Goal: Answer question/provide support

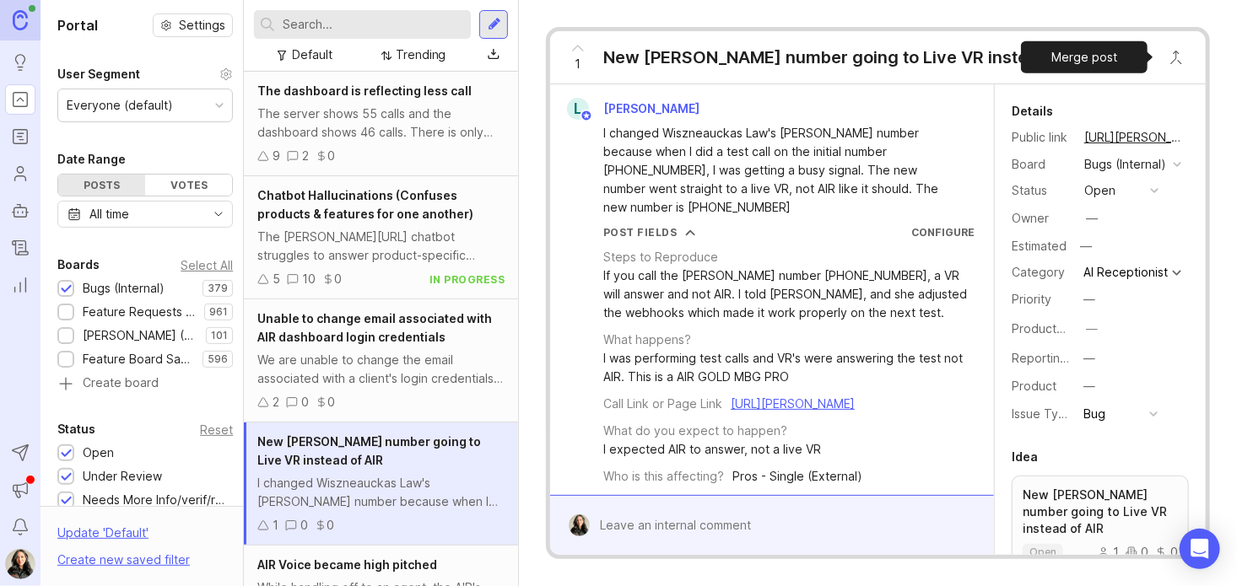
click at [1174, 61] on button "Close button" at bounding box center [1176, 57] width 34 height 34
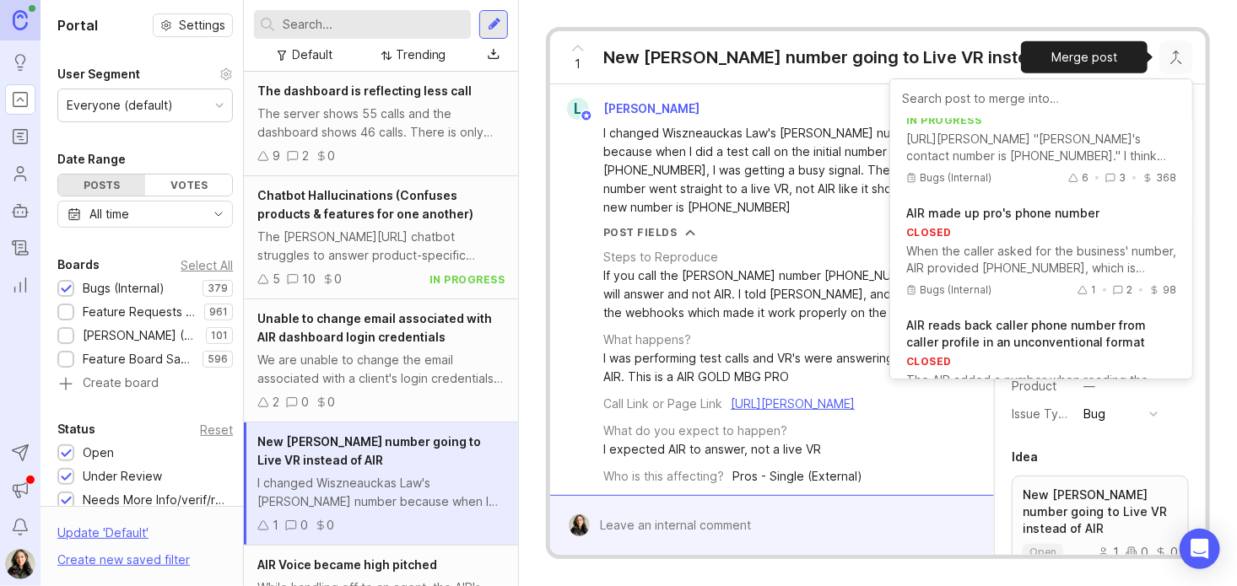
scroll to position [331, 0]
click at [732, 537] on textarea at bounding box center [784, 525] width 389 height 32
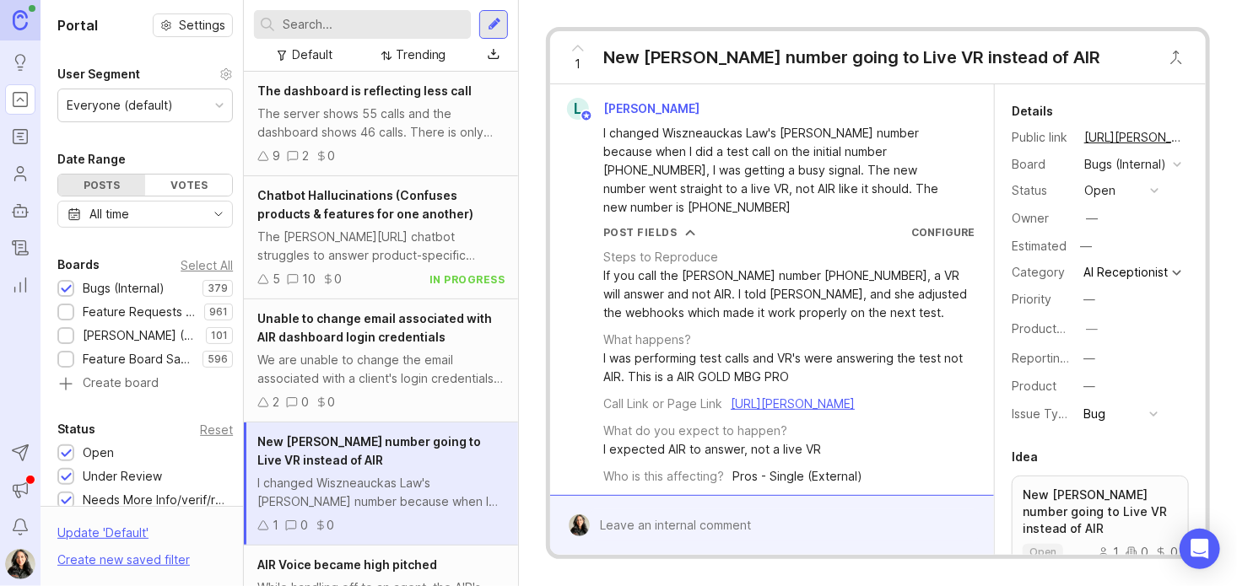
click at [307, 23] on input "text" at bounding box center [373, 24] width 181 height 19
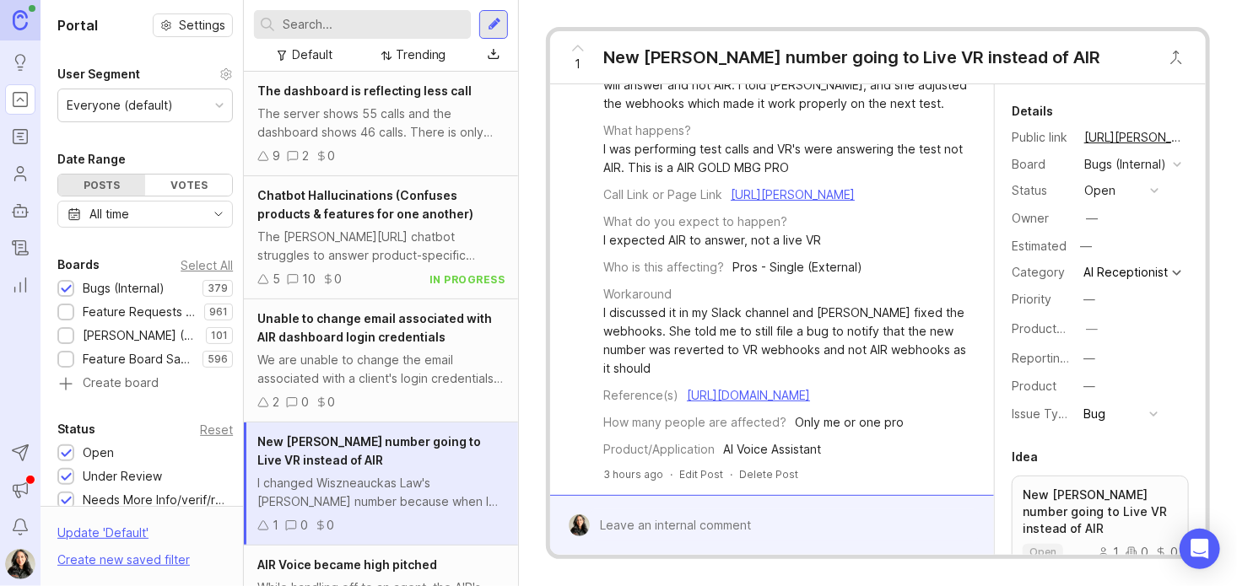
scroll to position [0, 0]
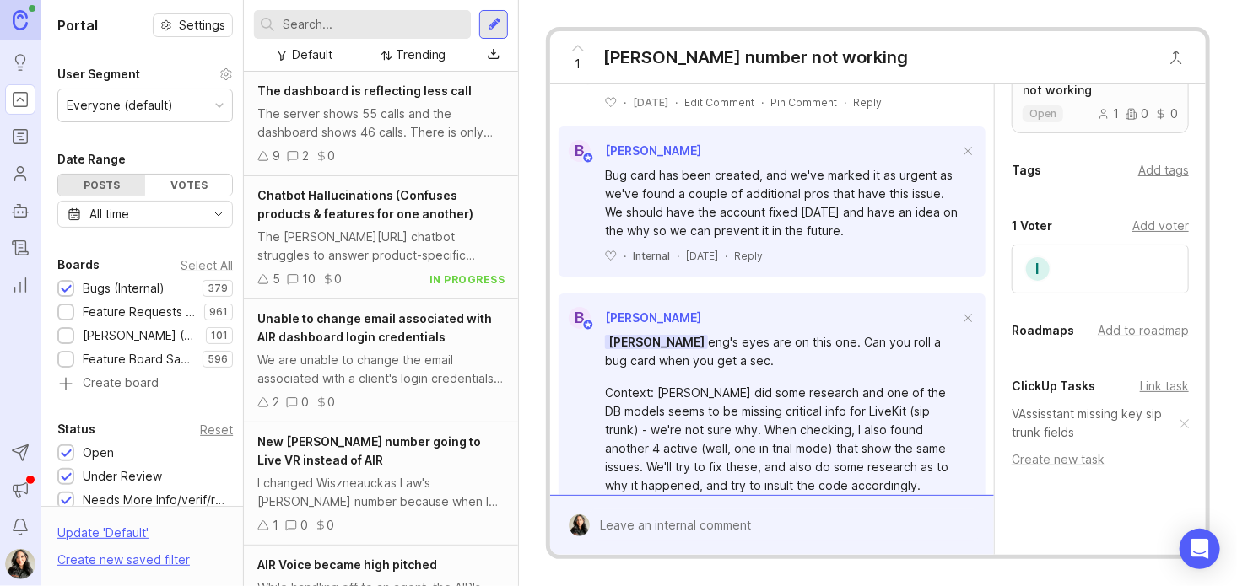
scroll to position [540, 0]
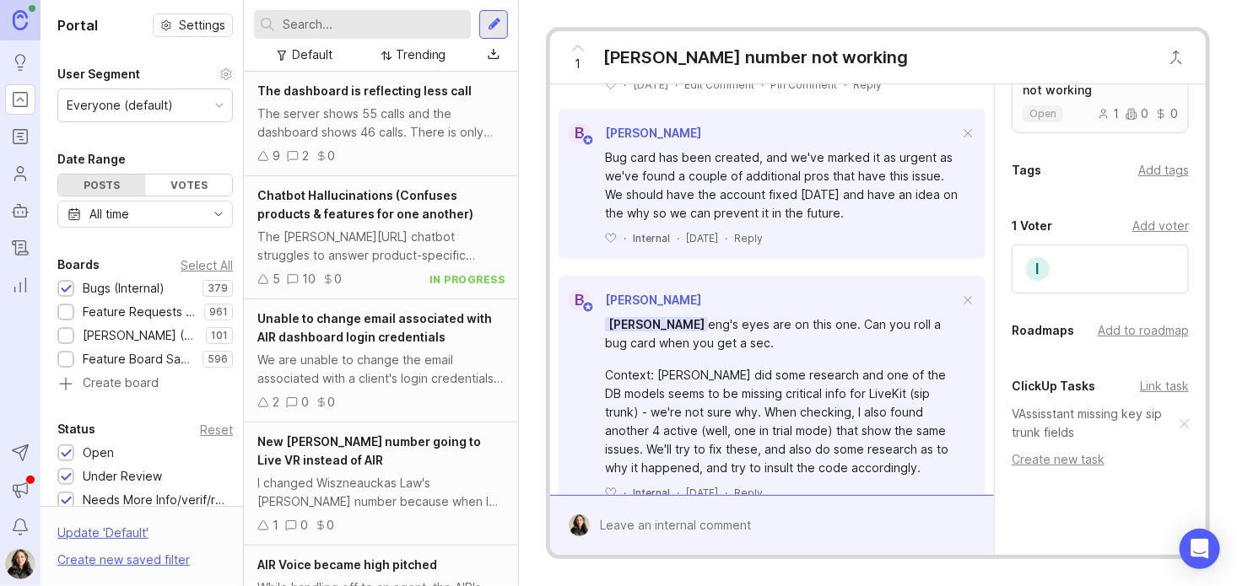
click at [1056, 442] on link "VAssisstant missing key sip trunk fields" at bounding box center [1095, 423] width 168 height 37
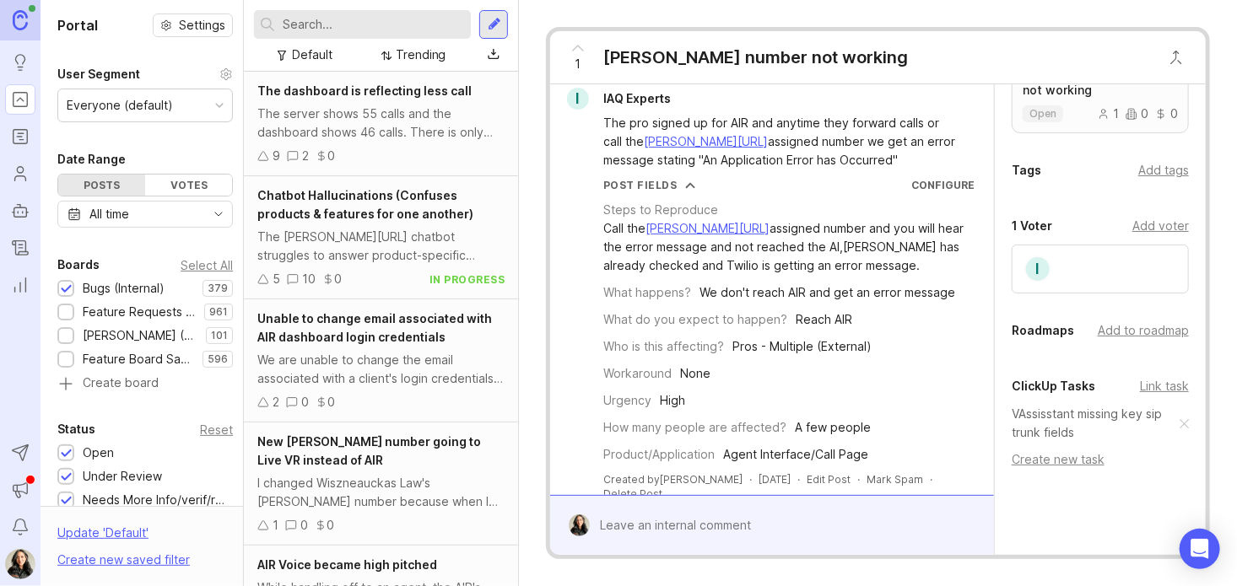
scroll to position [0, 0]
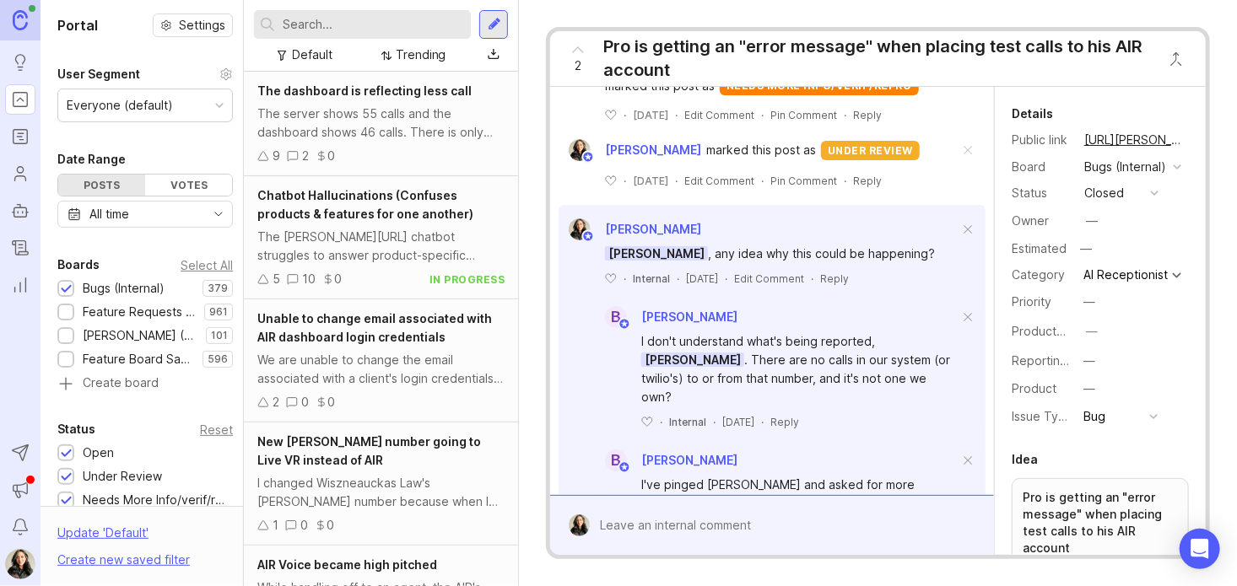
scroll to position [874, 0]
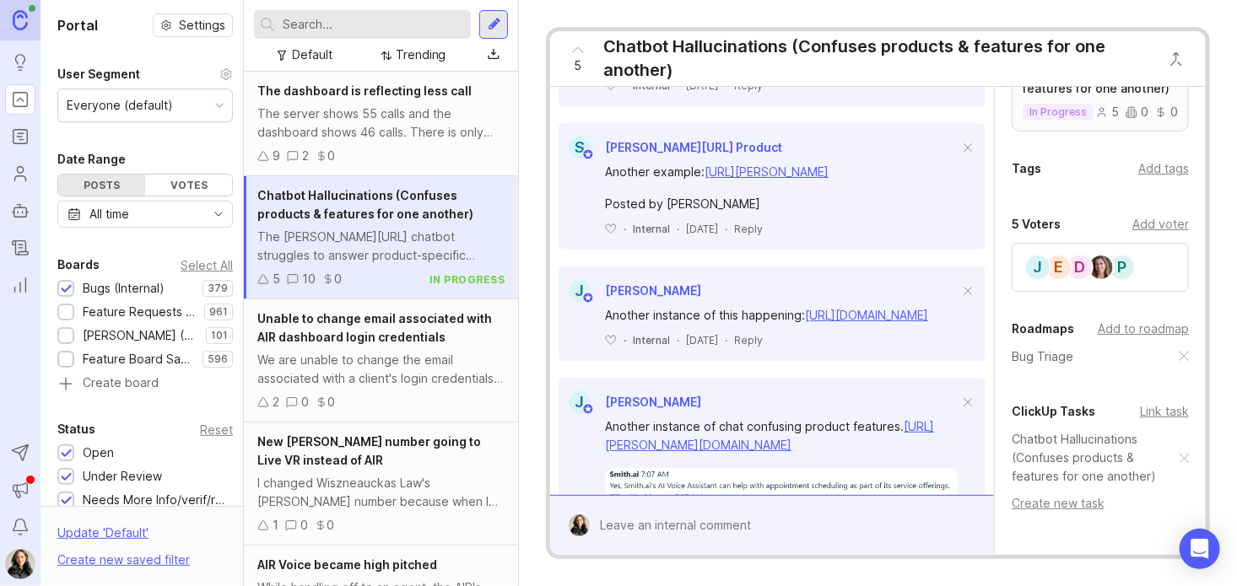
scroll to position [442, 0]
click at [1071, 468] on link "Chatbot Hallucinations (Confuses products & features for one another)" at bounding box center [1095, 461] width 168 height 56
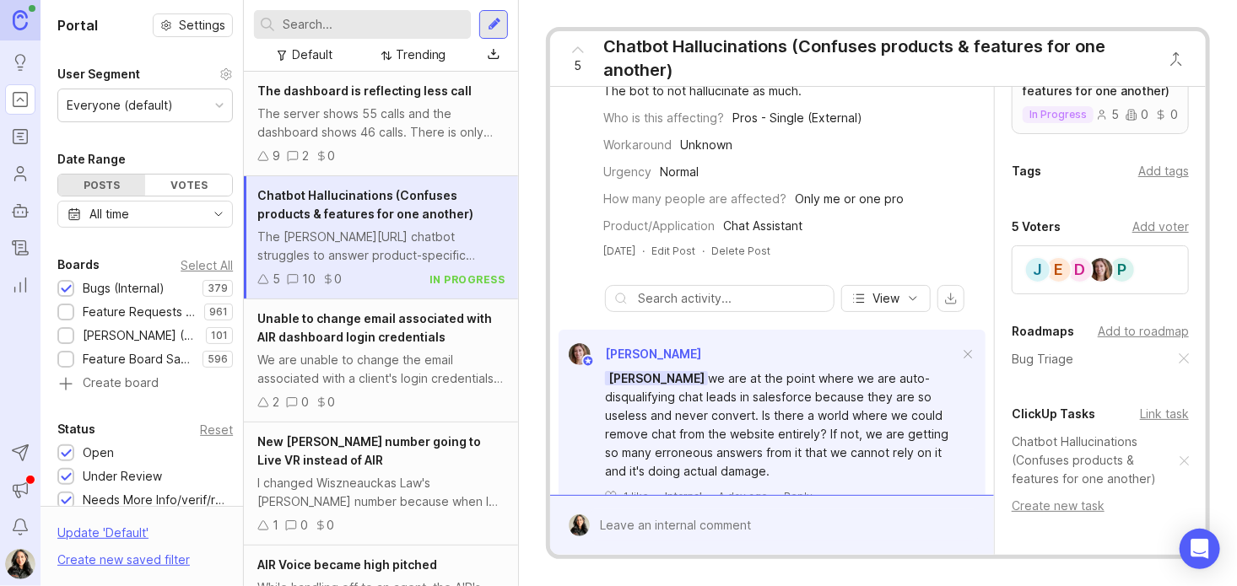
scroll to position [0, 0]
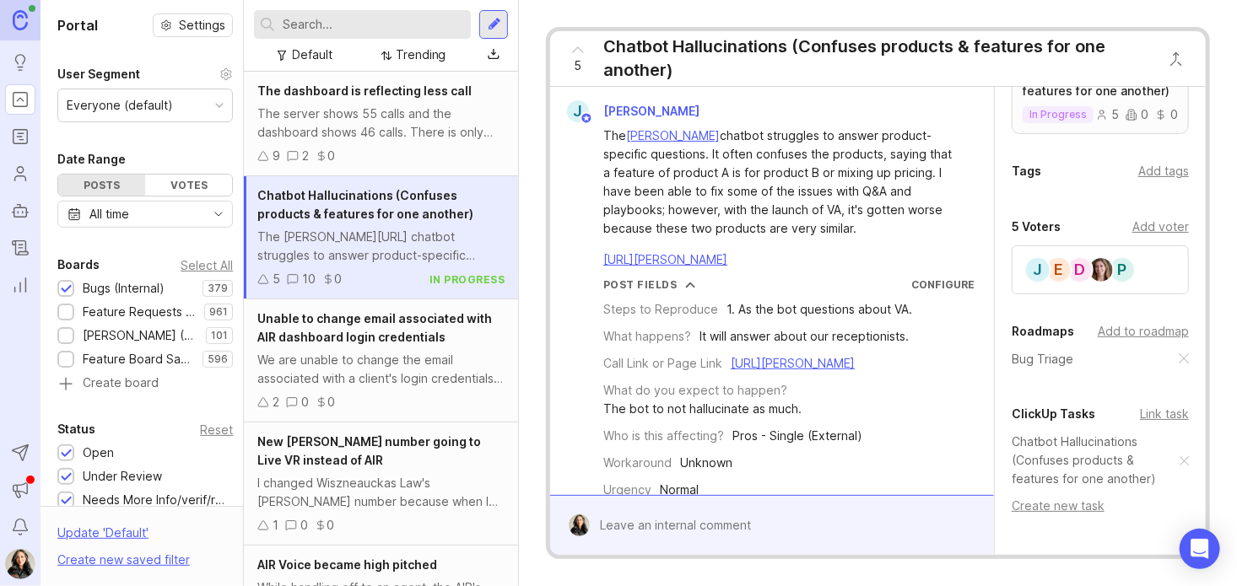
click at [304, 28] on input "text" at bounding box center [373, 24] width 181 height 19
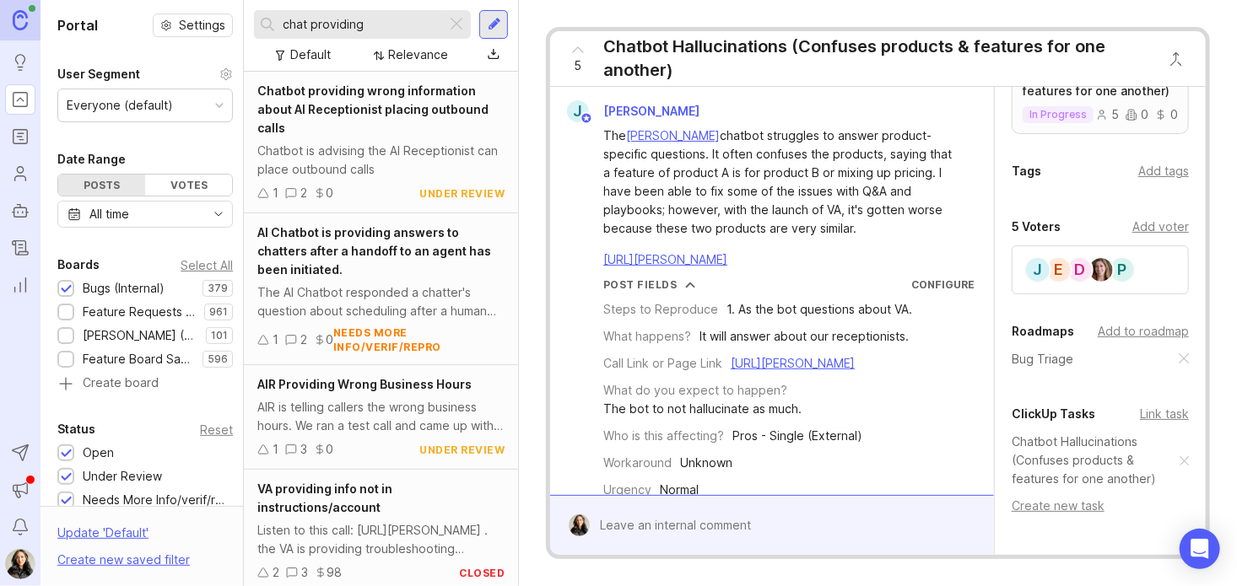
type input "chat providing"
click at [321, 128] on div "Chatbot providing wrong information about AI Receptionist placing outbound calls" at bounding box center [380, 110] width 247 height 56
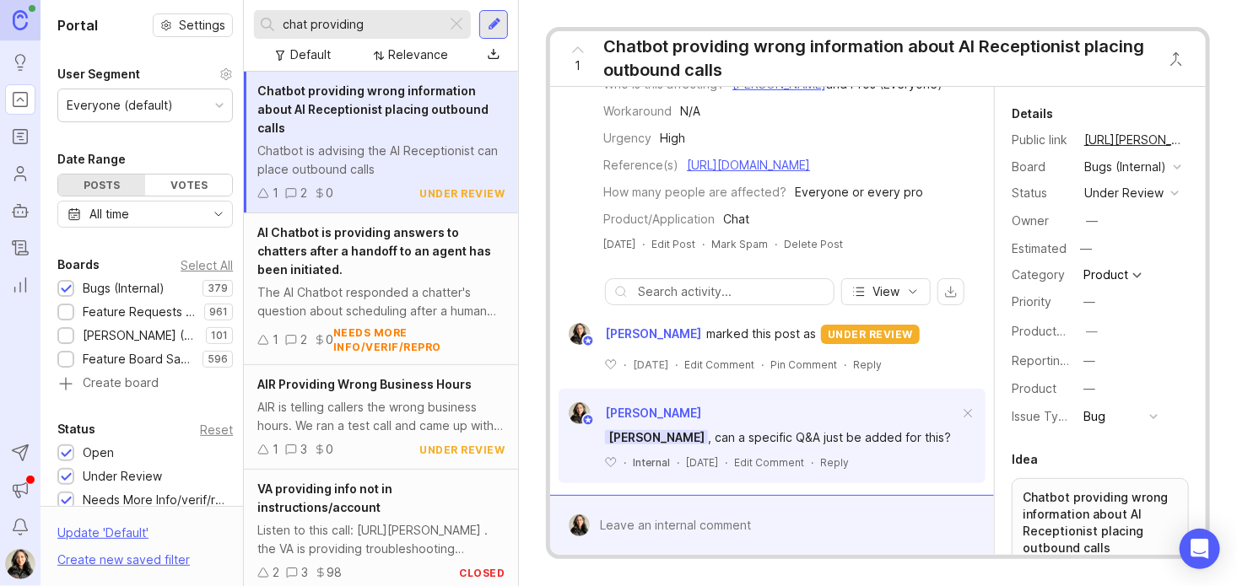
scroll to position [445, 0]
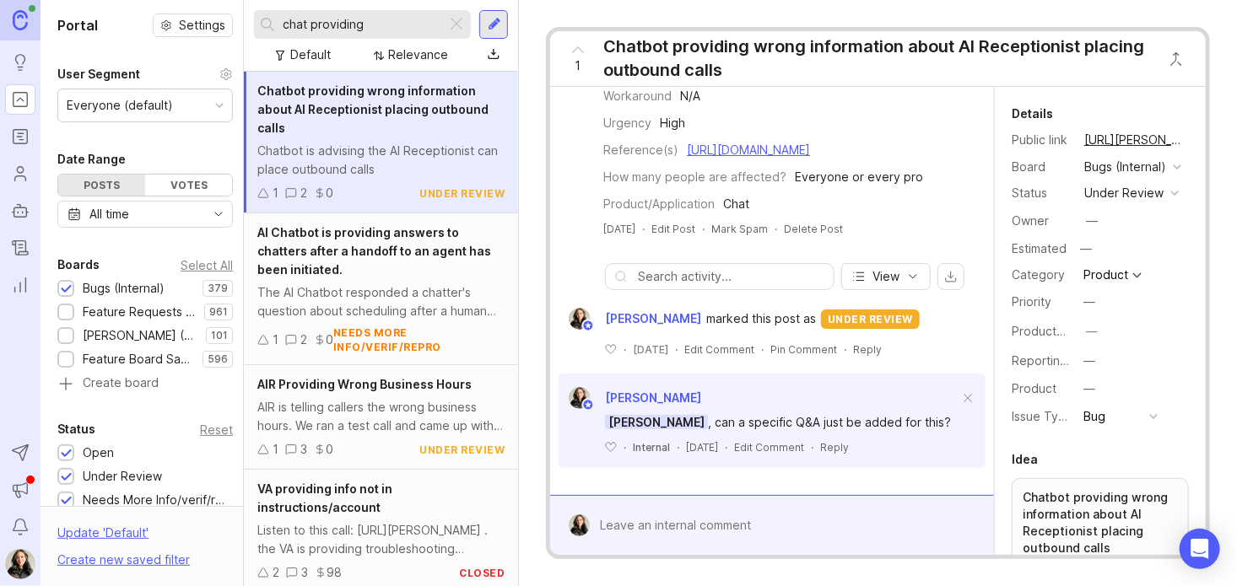
click at [427, 281] on div "AI Chatbot is providing answers to chatters after a handoff to an agent has bee…" at bounding box center [381, 289] width 274 height 152
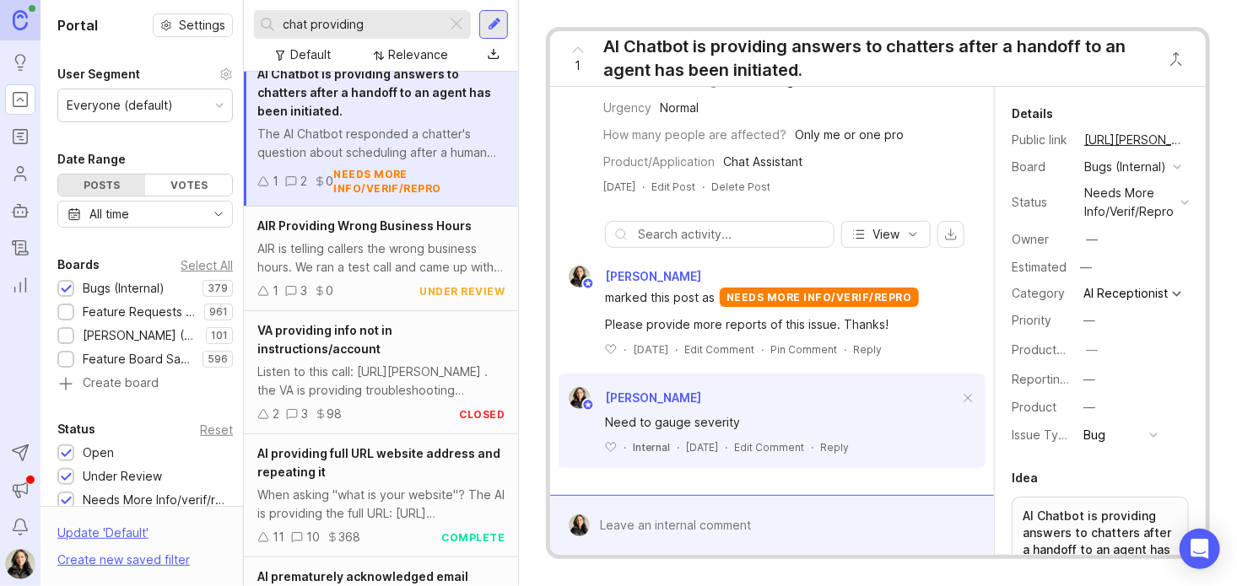
scroll to position [160, 0]
click at [373, 244] on div "AIR is telling callers the wrong business hours. We ran a test call and came up…" at bounding box center [380, 256] width 247 height 37
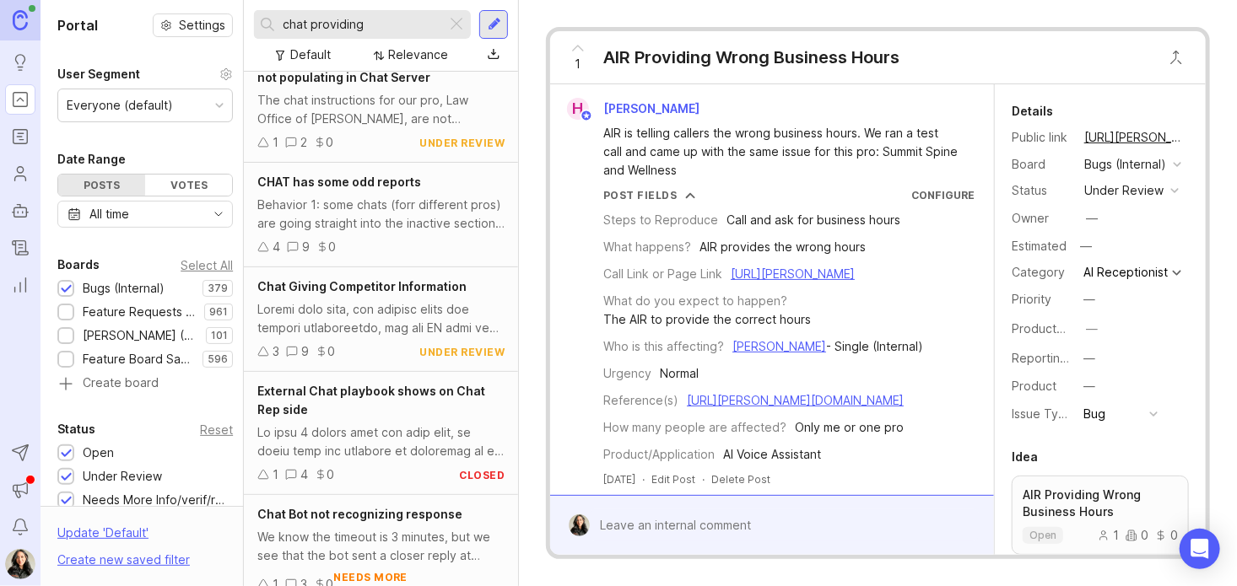
scroll to position [1037, 0]
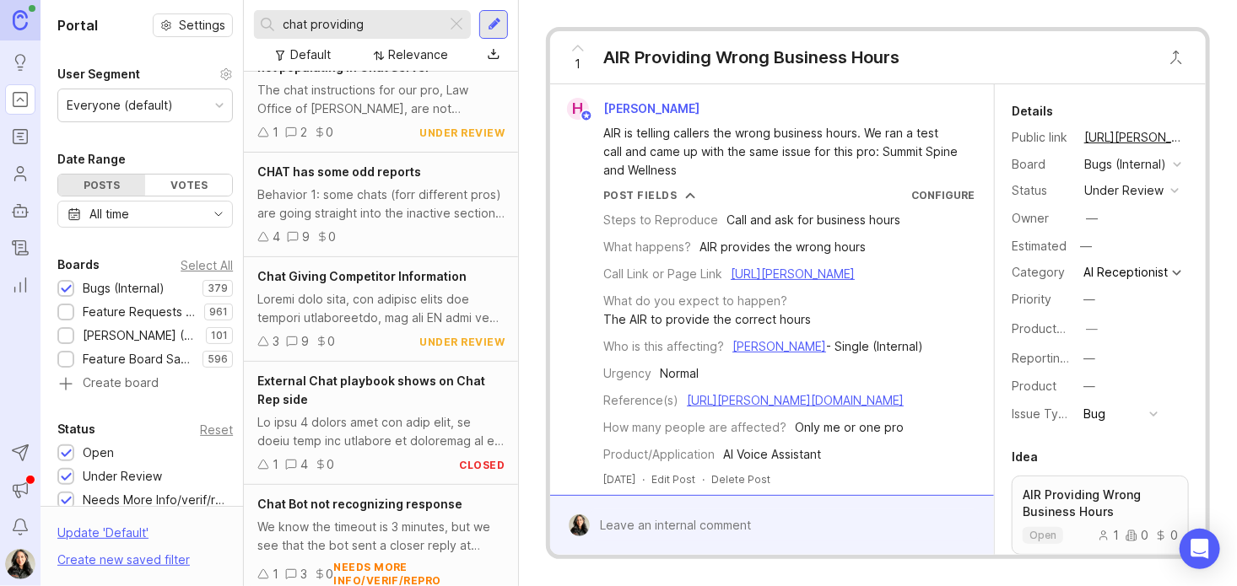
click at [369, 281] on span "Chat Giving Competitor Information" at bounding box center [361, 276] width 209 height 14
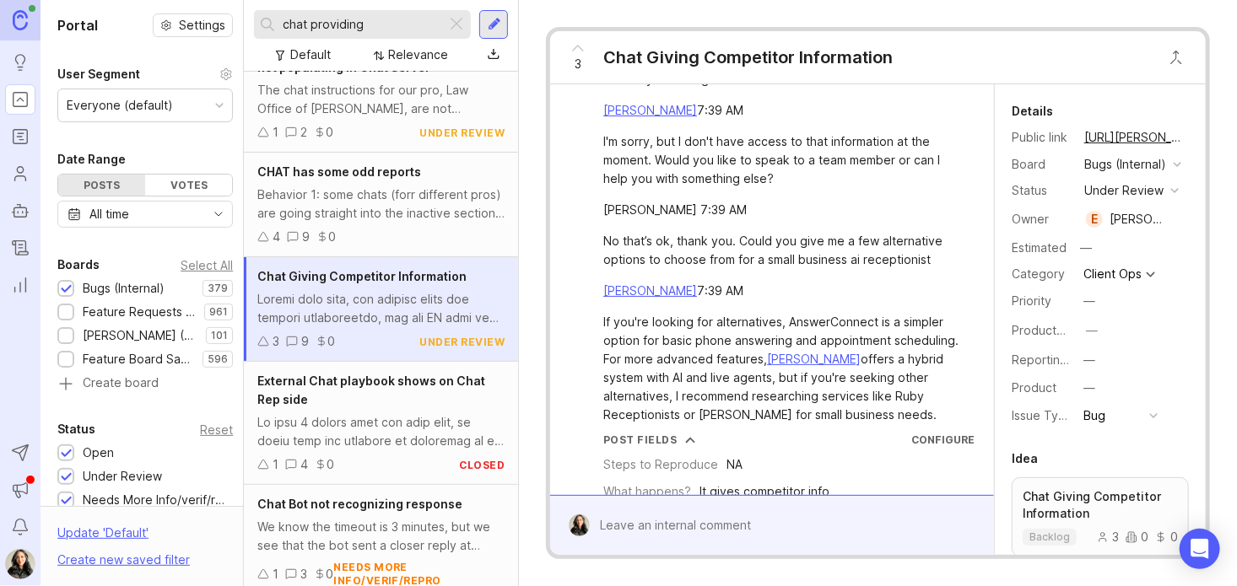
scroll to position [311, 0]
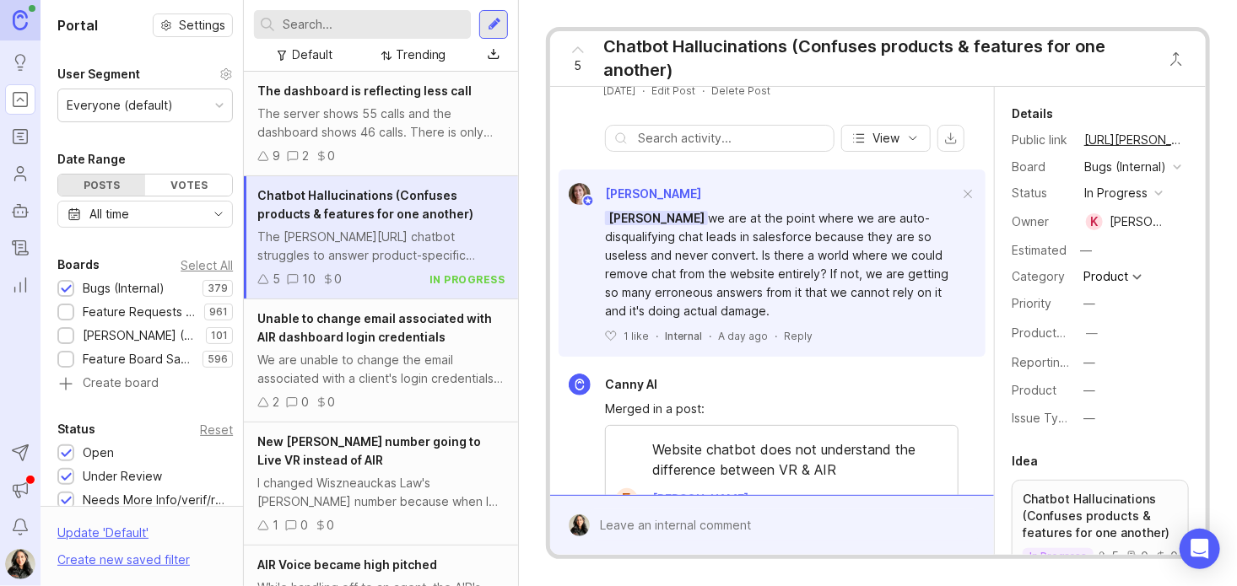
scroll to position [476, 0]
click at [1161, 197] on div "button" at bounding box center [1158, 193] width 8 height 8
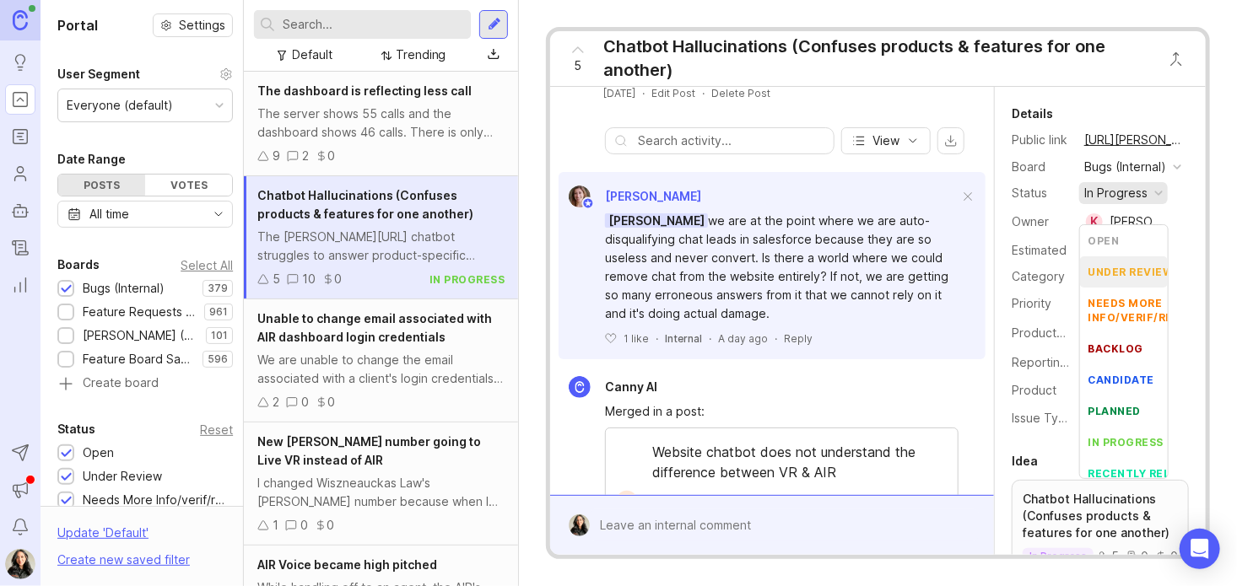
click at [1117, 269] on div "under review" at bounding box center [1130, 272] width 85 height 14
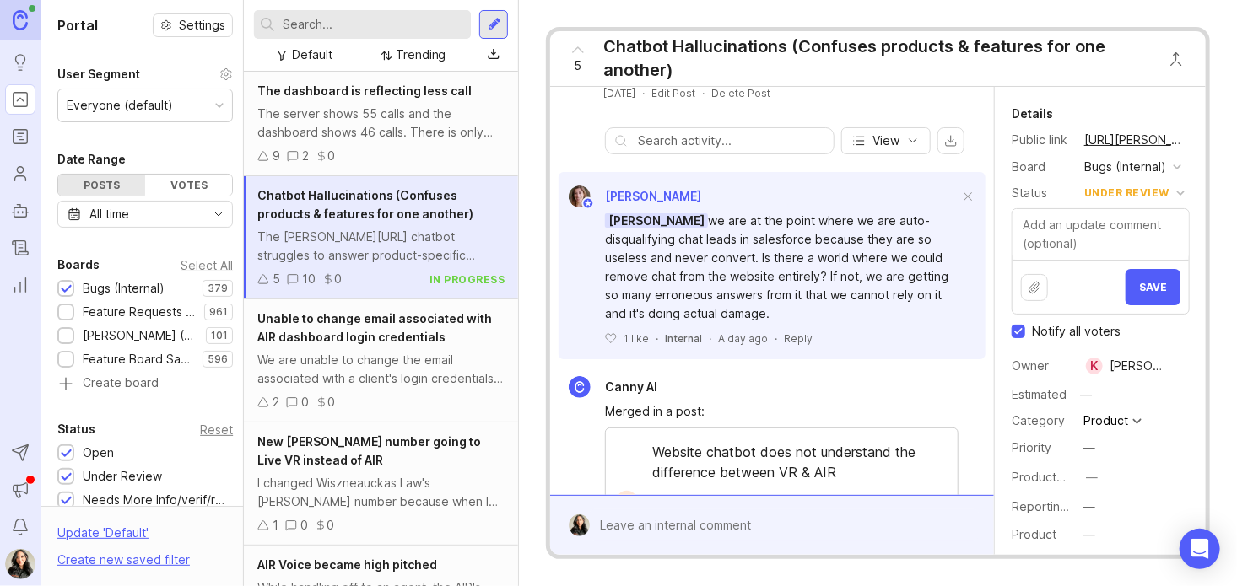
click at [1017, 338] on input "Notify all voters" at bounding box center [1017, 331] width 13 height 13
checkbox input "false"
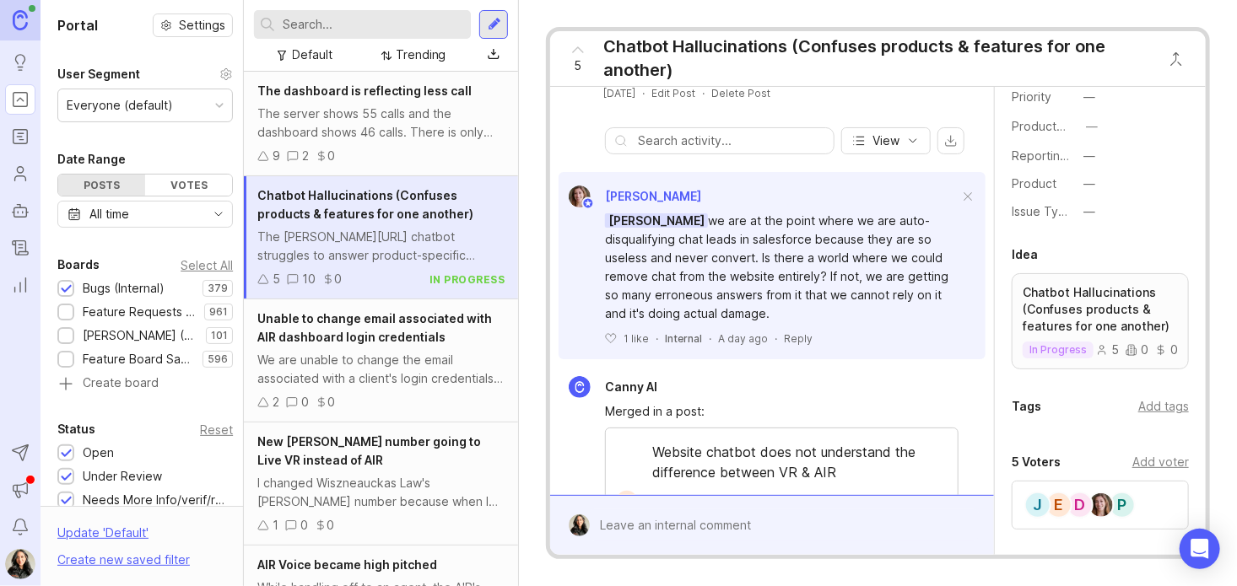
scroll to position [354, 0]
click at [1141, 412] on div "Add tags" at bounding box center [1163, 403] width 51 height 19
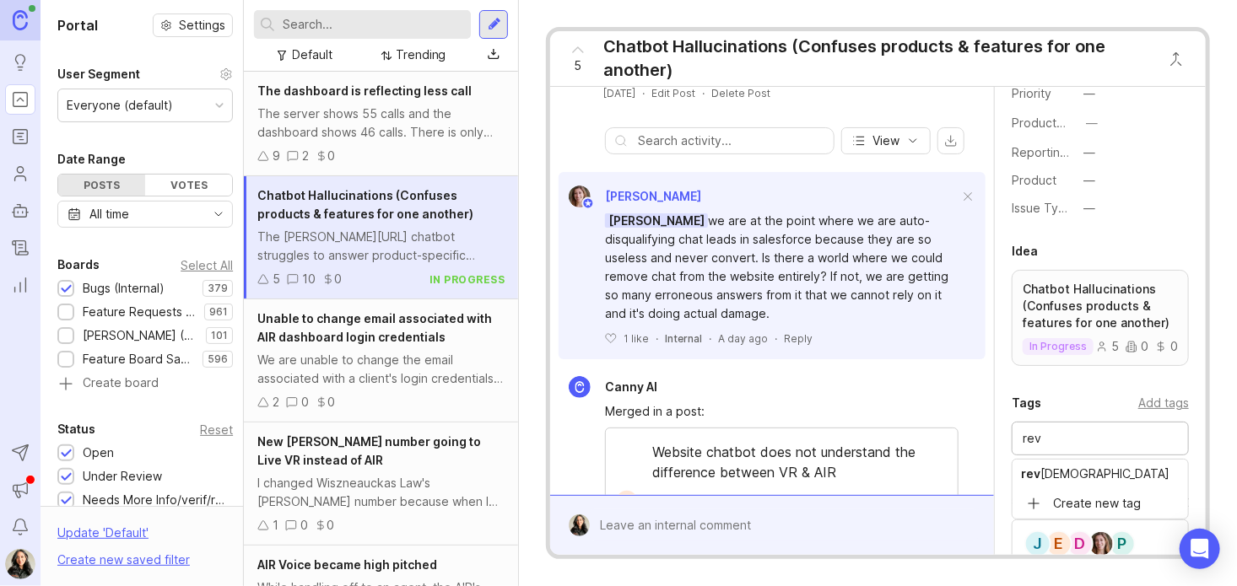
type input "rev"
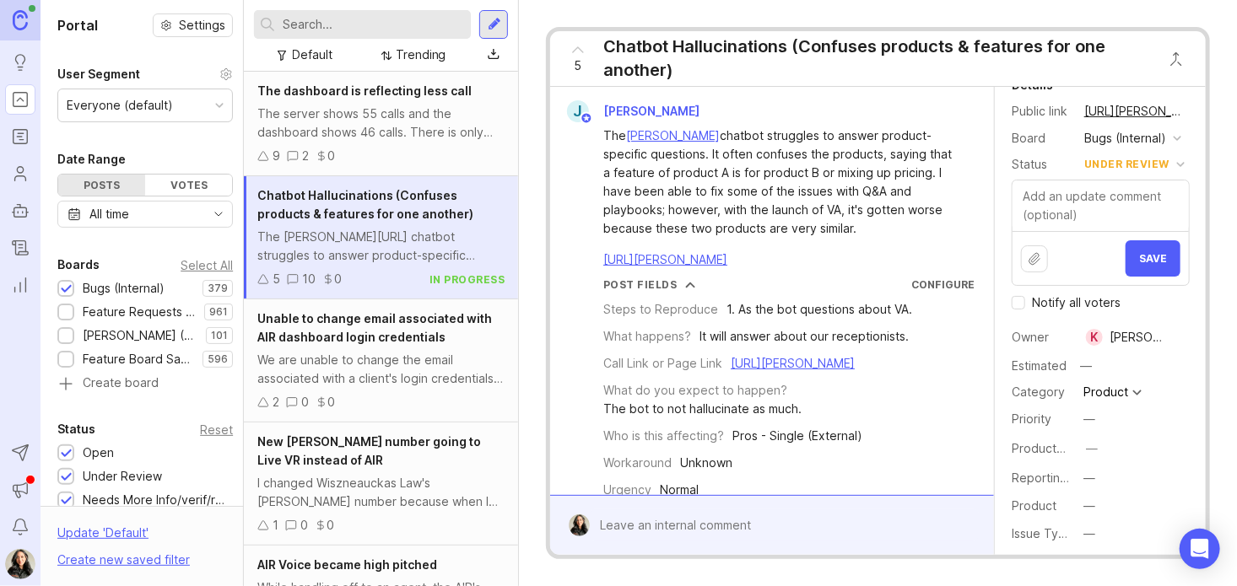
scroll to position [0, 0]
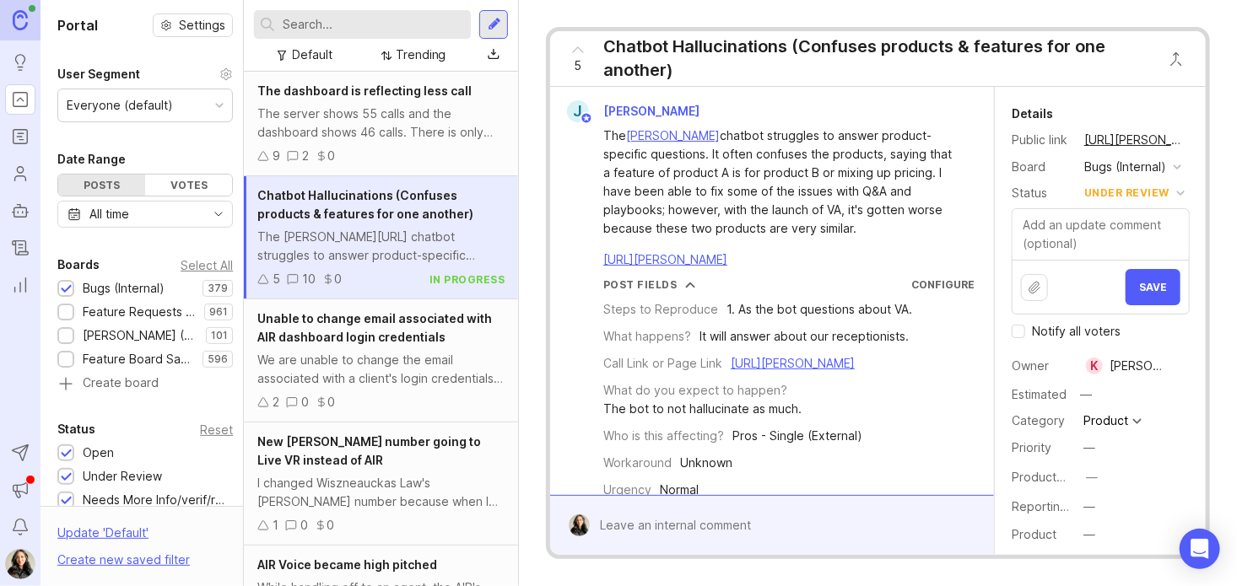
click at [1138, 305] on button "Save" at bounding box center [1152, 287] width 55 height 36
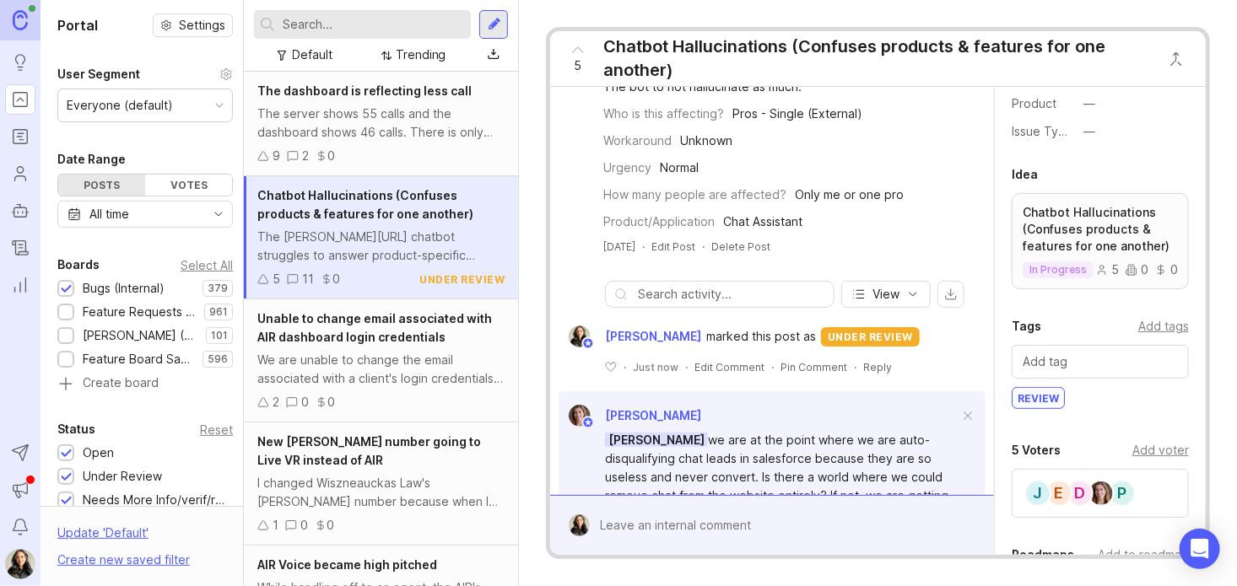
scroll to position [321, 0]
click at [680, 534] on div at bounding box center [784, 525] width 389 height 32
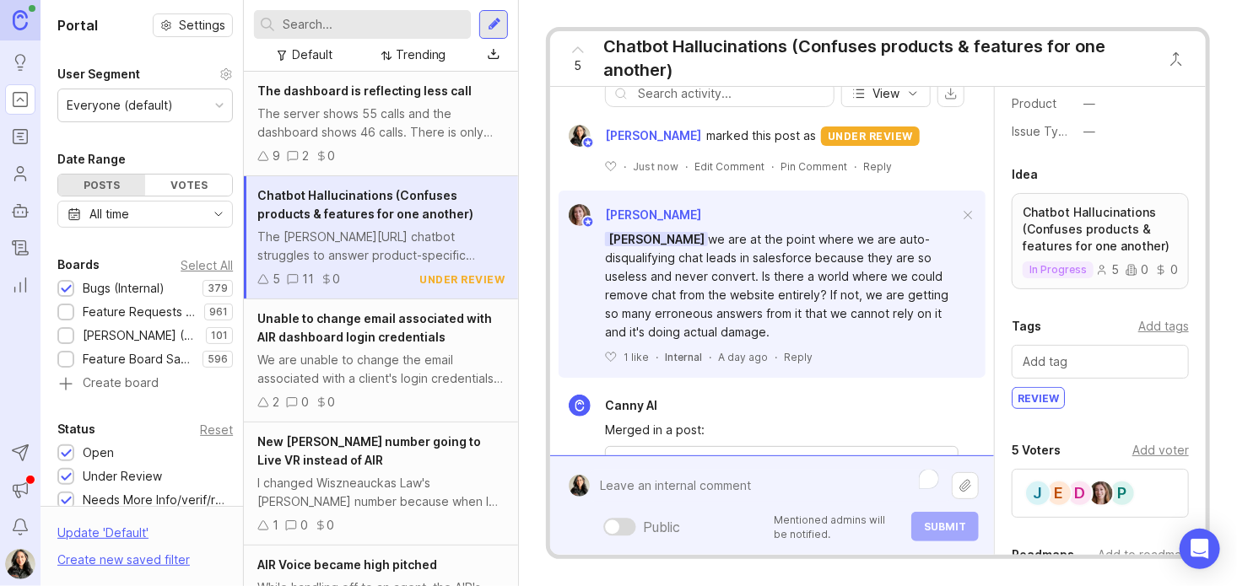
scroll to position [525, 0]
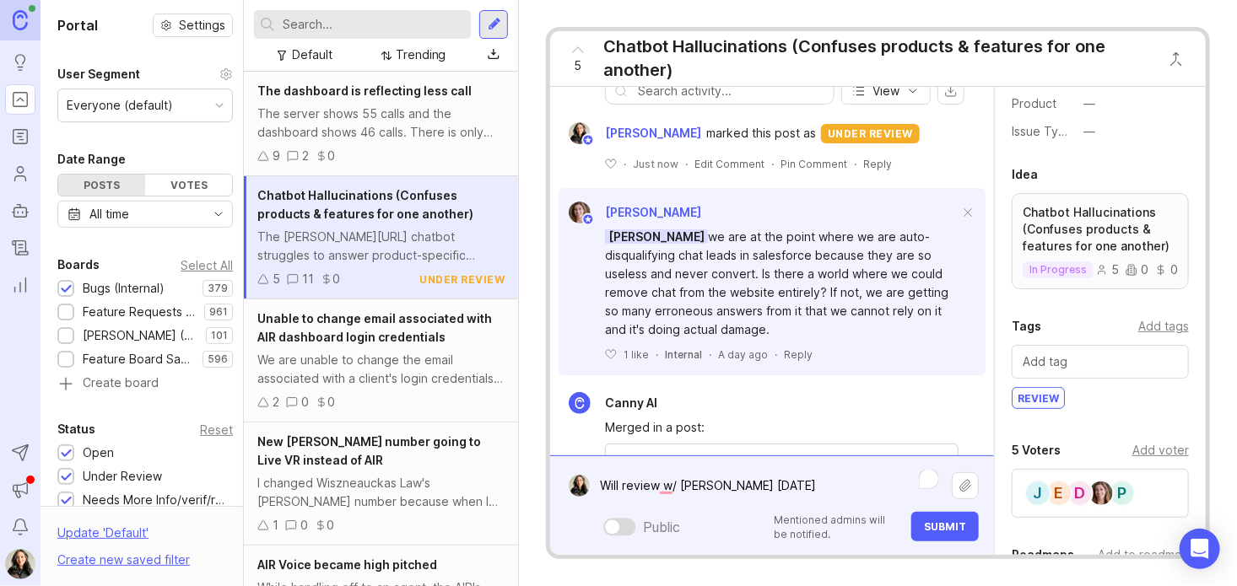
type textarea "Will review w/ Kathleen on Monday"
click at [941, 529] on span "Submit" at bounding box center [945, 526] width 42 height 13
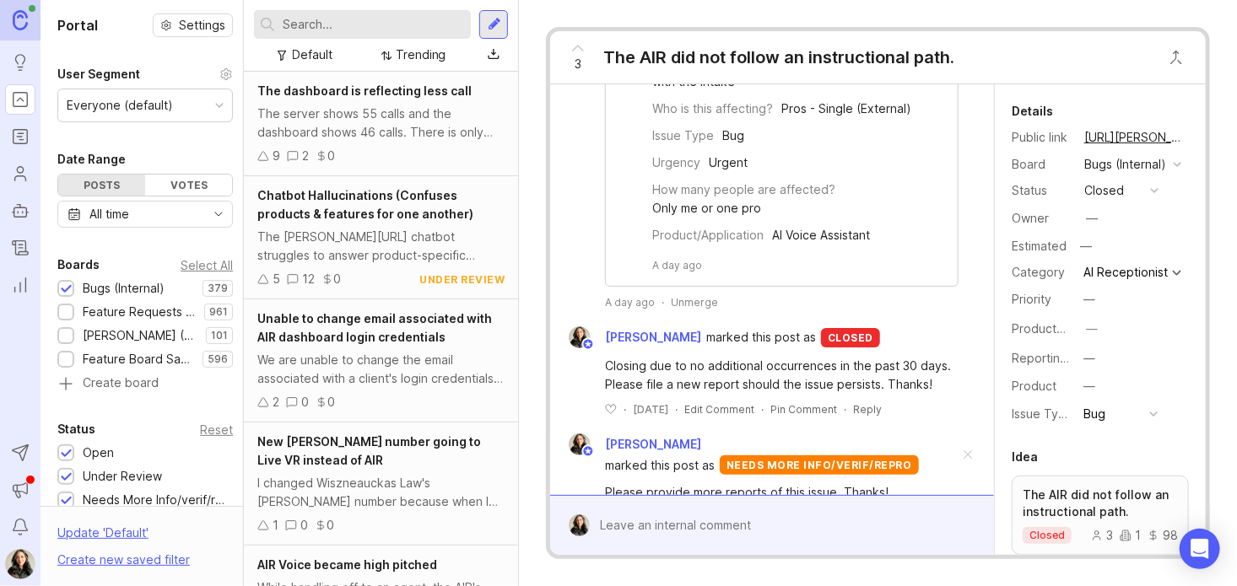
scroll to position [955, 0]
click at [695, 311] on div "Unmerge" at bounding box center [694, 304] width 47 height 14
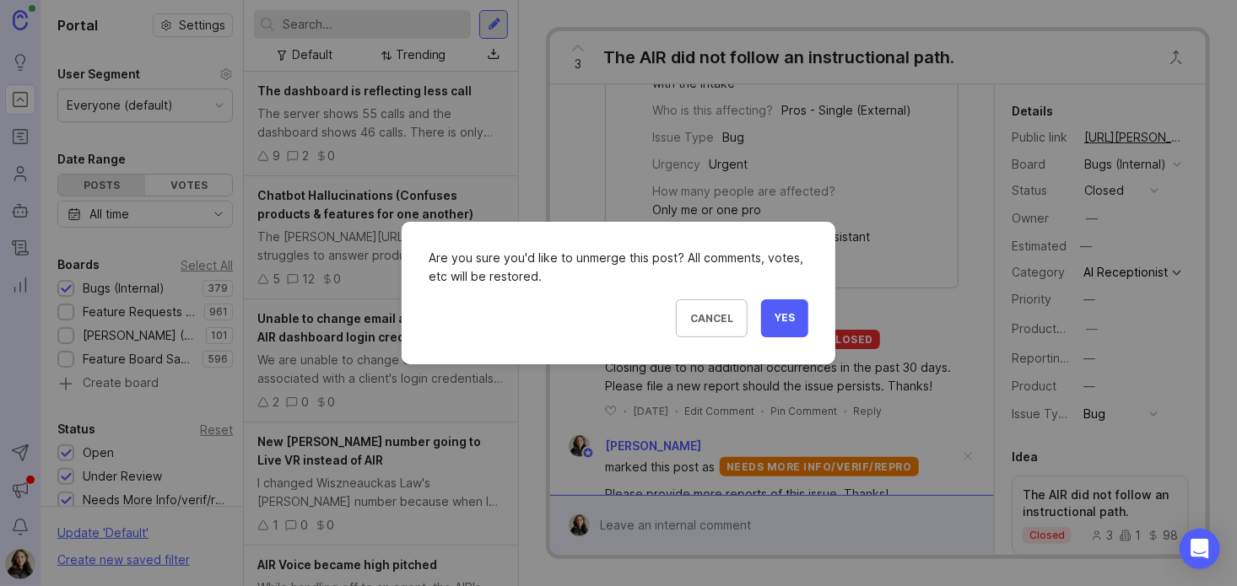
click at [793, 313] on span "Yes" at bounding box center [784, 318] width 20 height 14
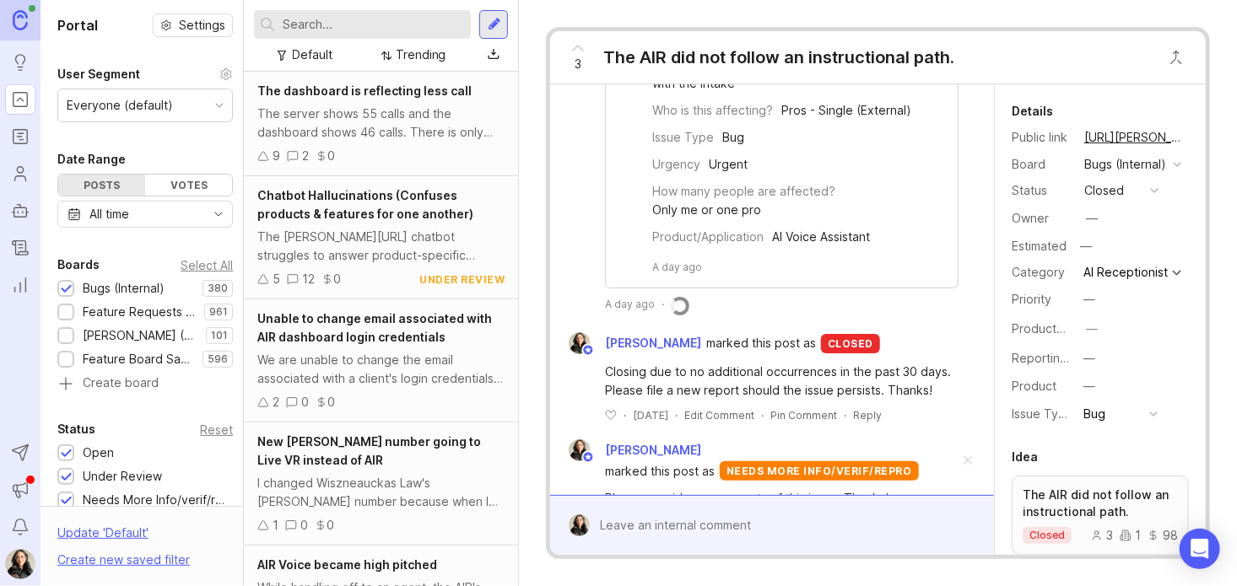
scroll to position [297, 0]
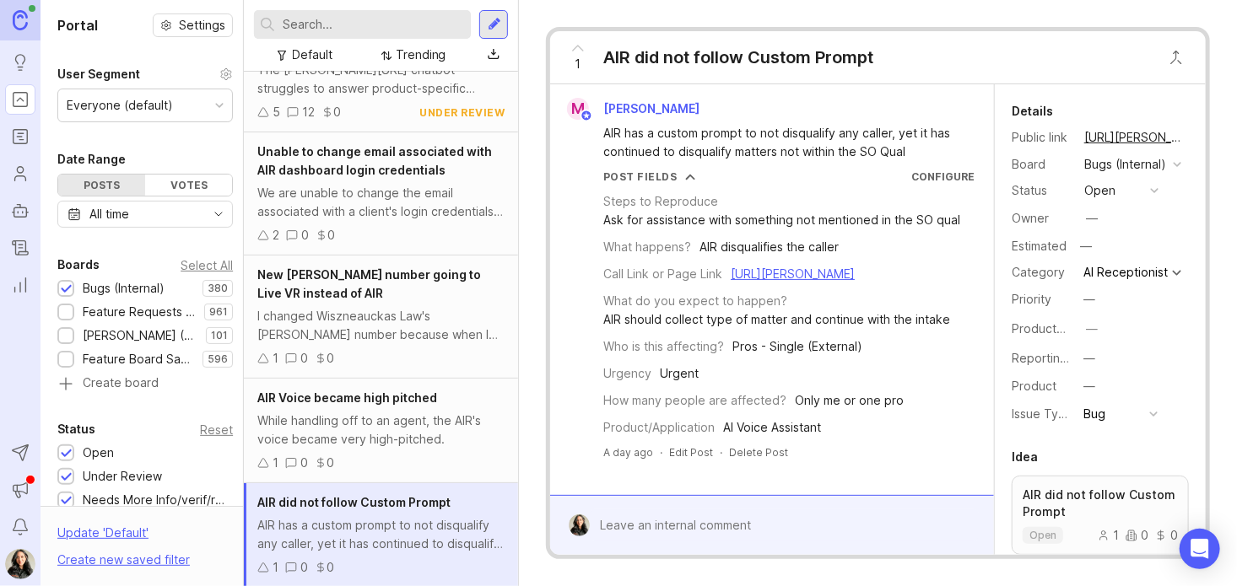
scroll to position [13, 0]
click at [694, 101] on span "[PERSON_NAME]" at bounding box center [651, 108] width 96 height 14
click at [730, 281] on link "[URL][PERSON_NAME]" at bounding box center [792, 274] width 124 height 14
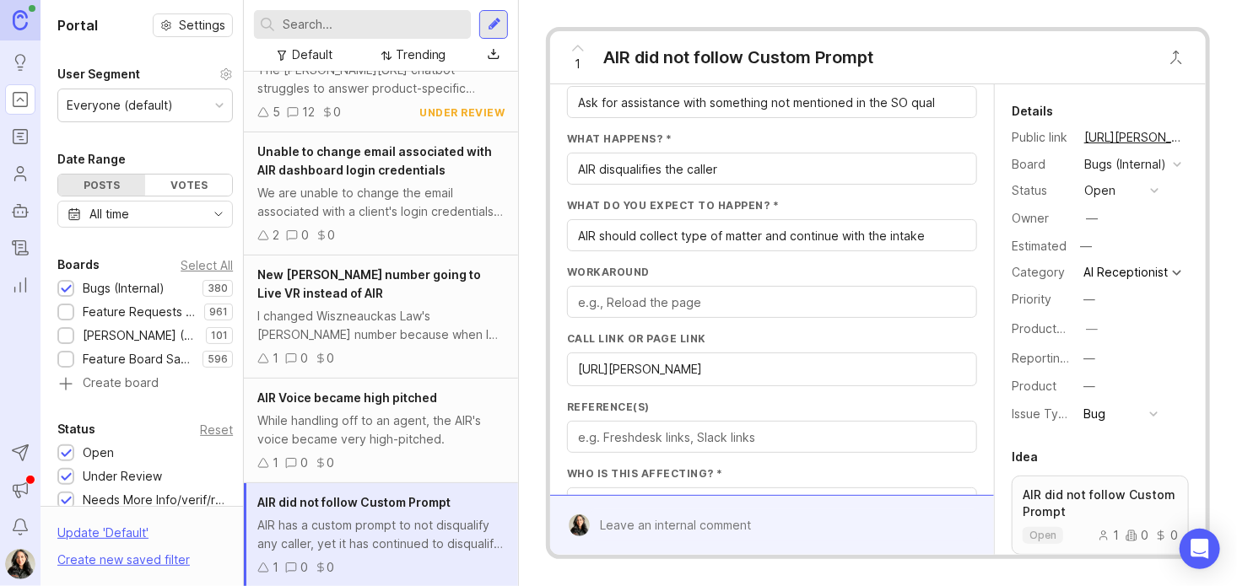
scroll to position [315, 0]
click at [1008, 77] on div "1 AIR did not follow Custom Prompt" at bounding box center [877, 57] width 655 height 53
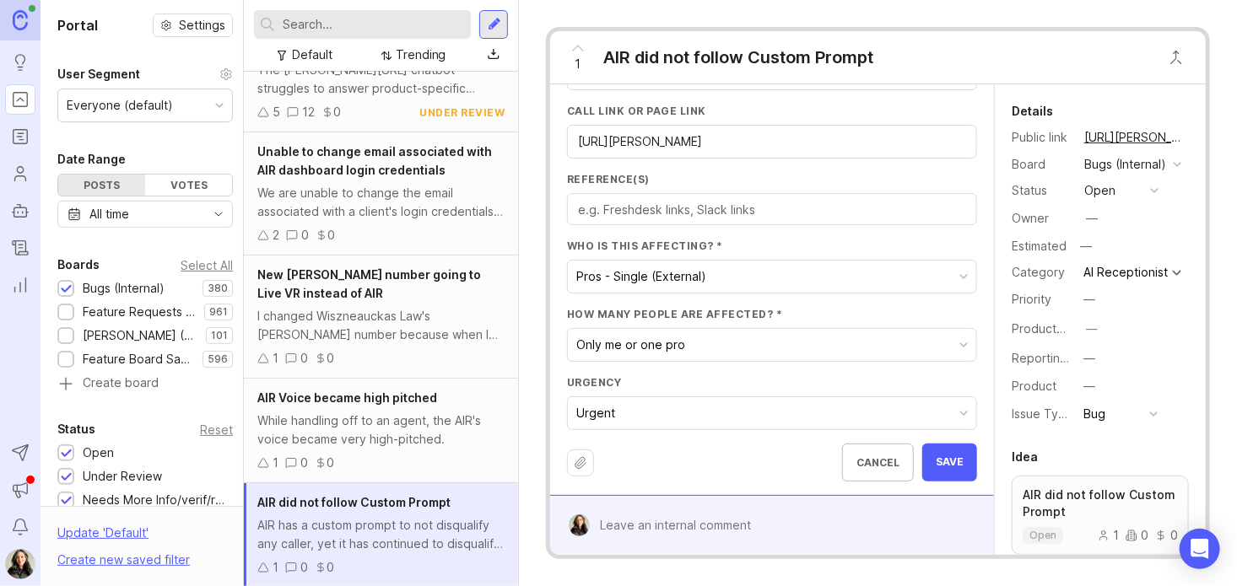
scroll to position [13, 0]
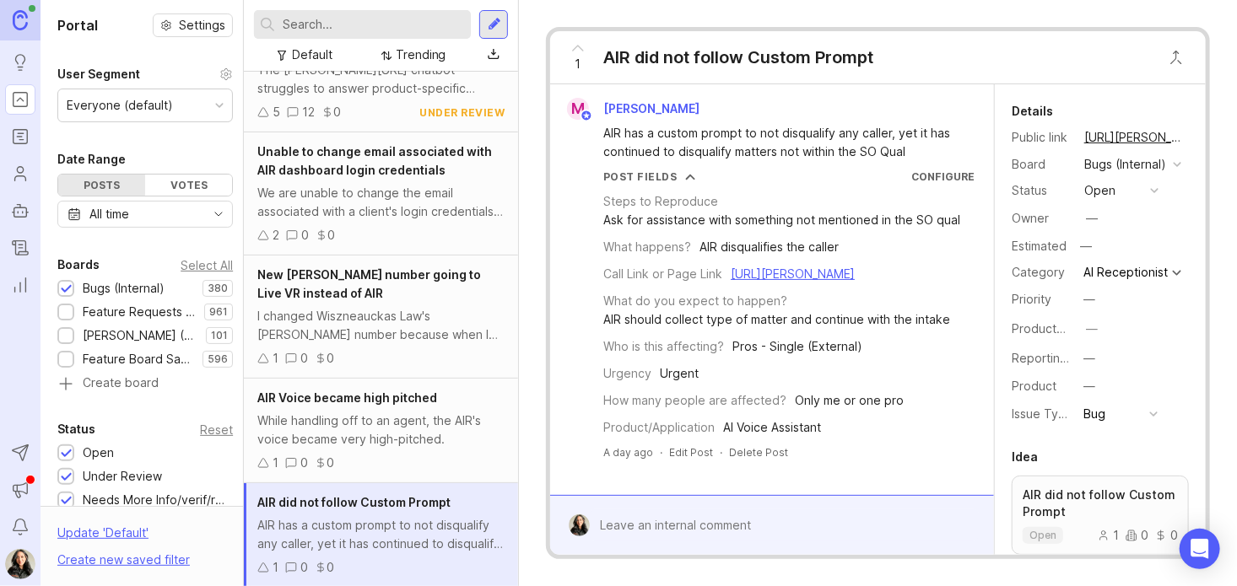
click at [730, 272] on link "[URL][PERSON_NAME]" at bounding box center [792, 274] width 124 height 14
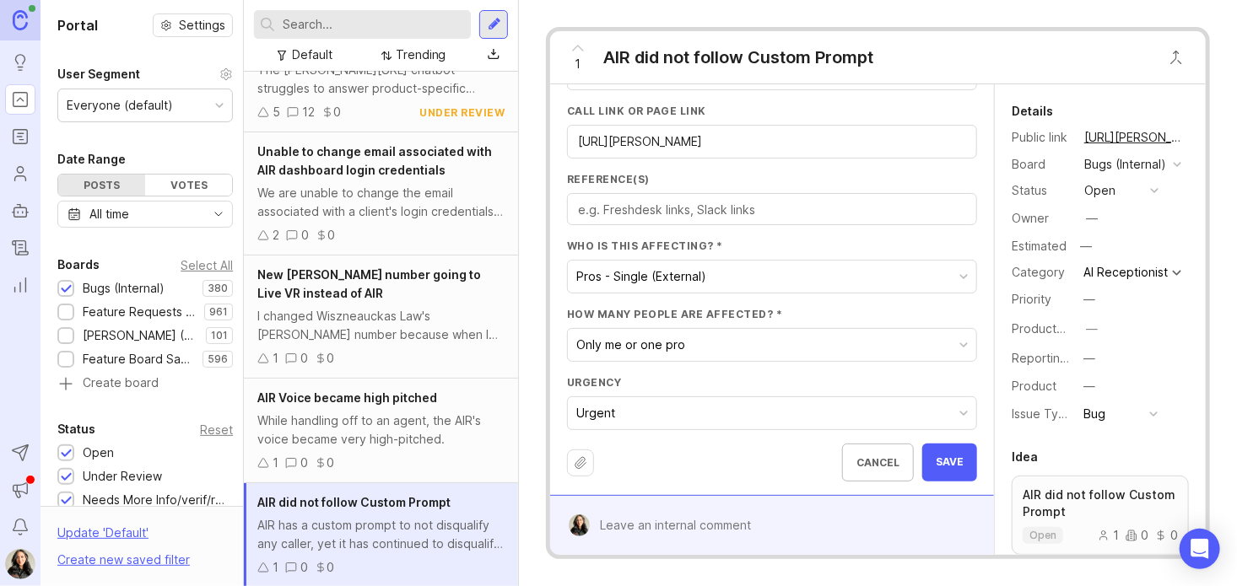
scroll to position [533, 0]
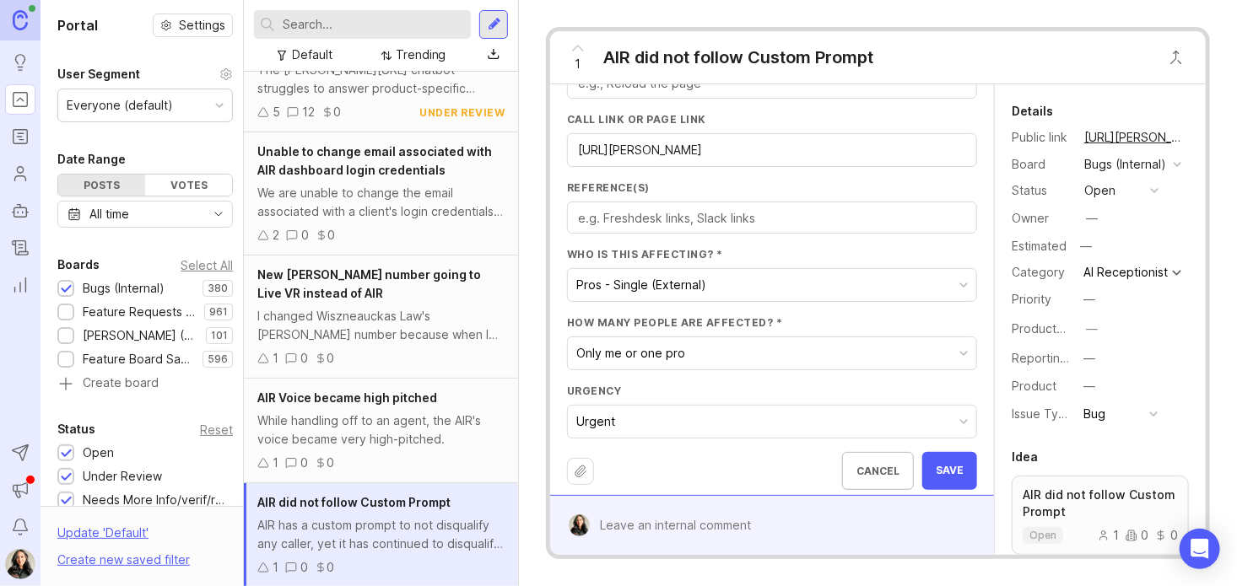
click at [712, 423] on button "Urgent" at bounding box center [772, 422] width 408 height 32
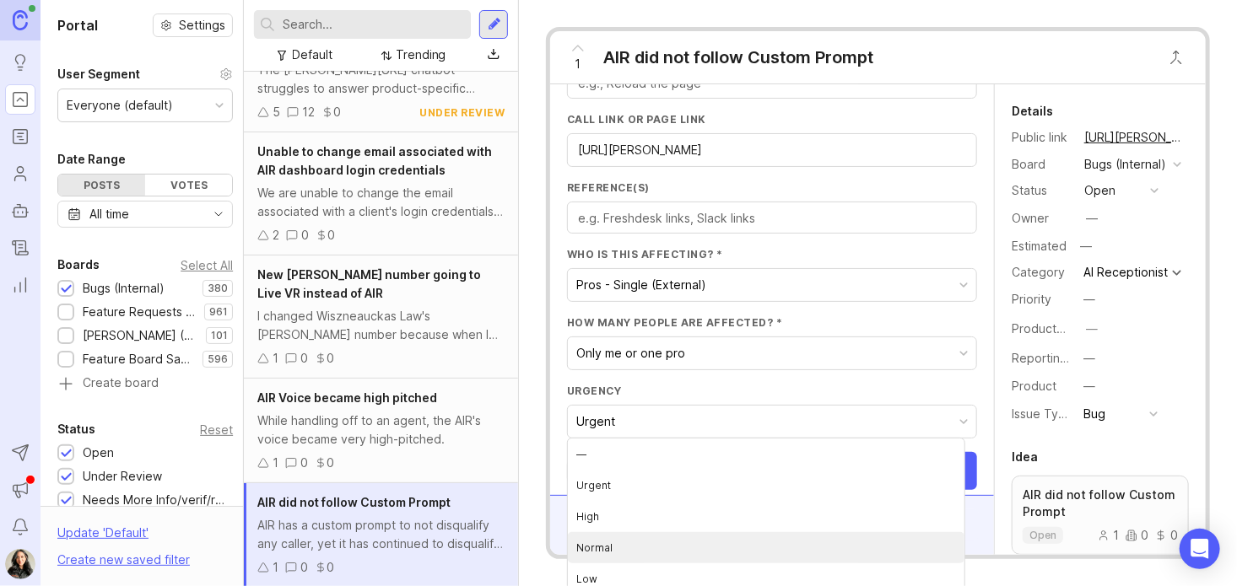
click at [682, 548] on li "Normal" at bounding box center [766, 547] width 396 height 31
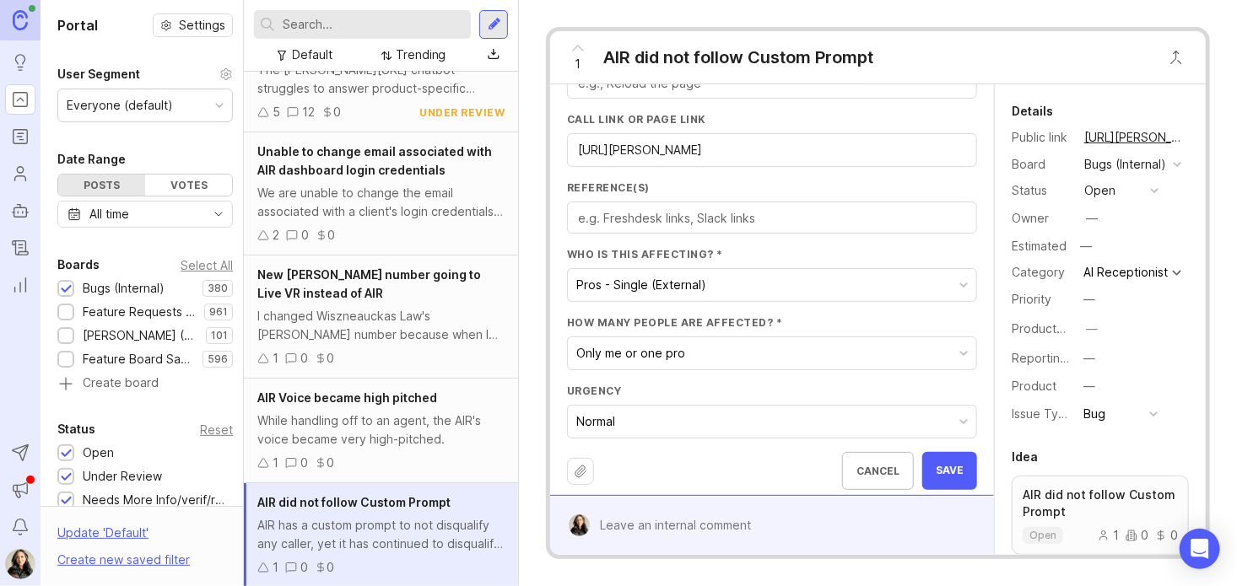
click at [944, 471] on span "Save" at bounding box center [949, 471] width 28 height 14
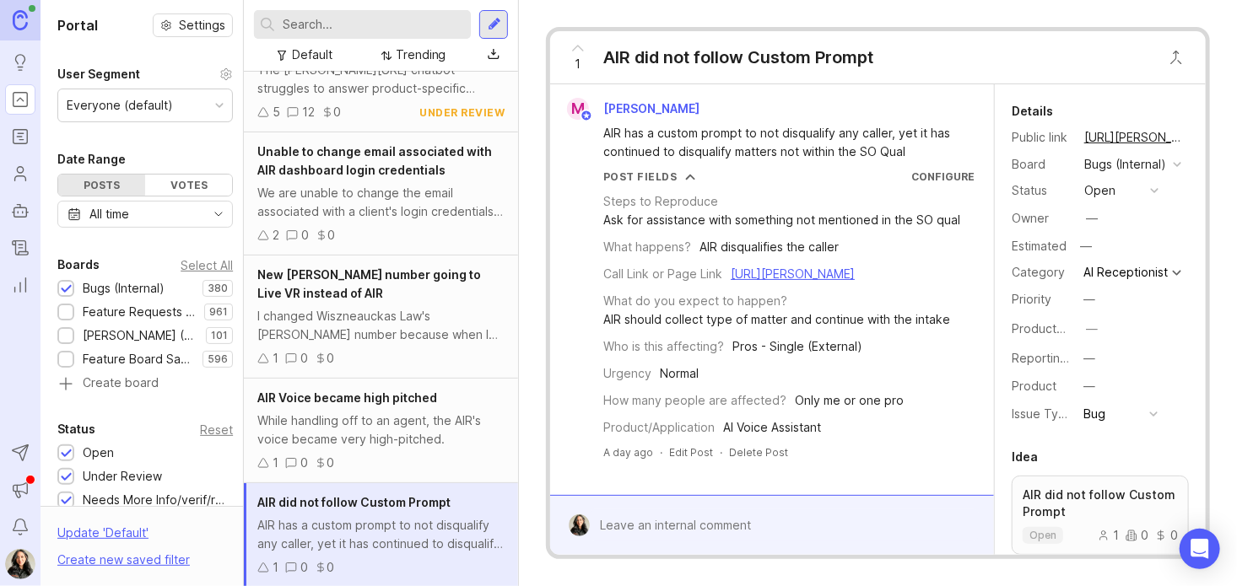
click at [744, 525] on div at bounding box center [784, 525] width 389 height 32
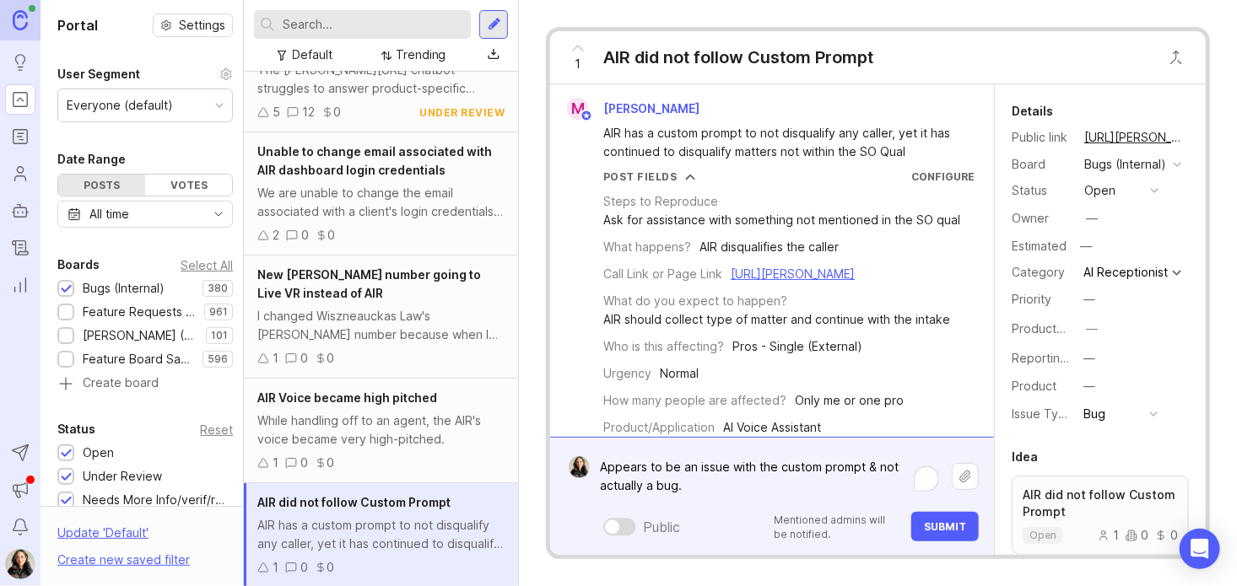
scroll to position [72, 0]
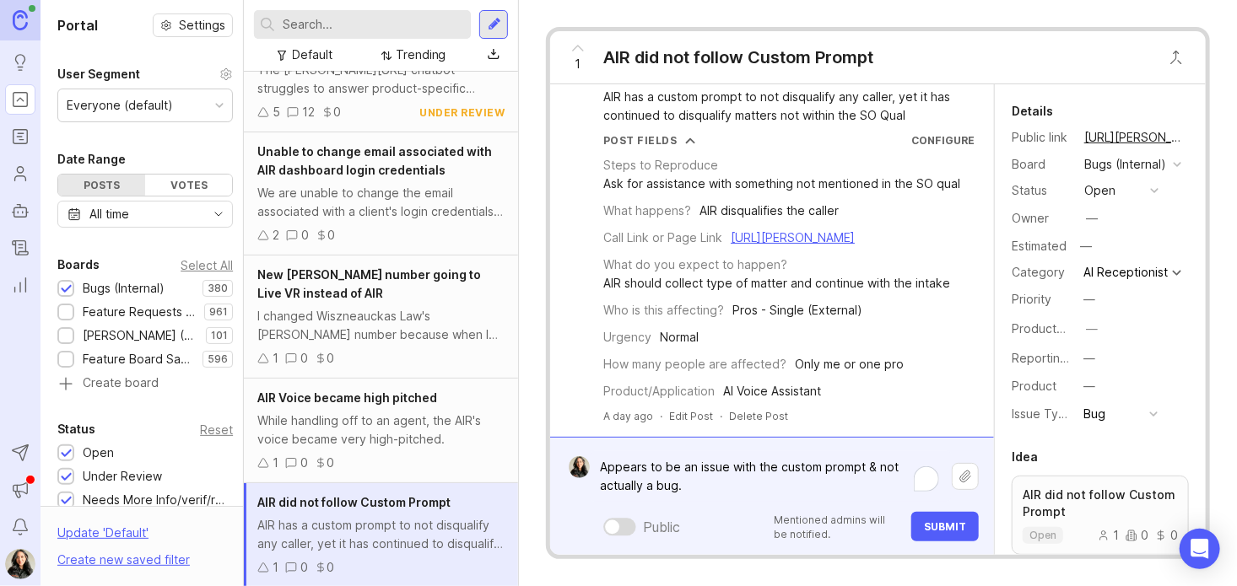
click at [818, 451] on textarea "Appears to be an issue with the custom prompt & not actually a bug." at bounding box center [771, 476] width 362 height 51
click at [739, 482] on textarea "Appears to be an issue with the custom prompt & not actually a bug." at bounding box center [771, 476] width 362 height 51
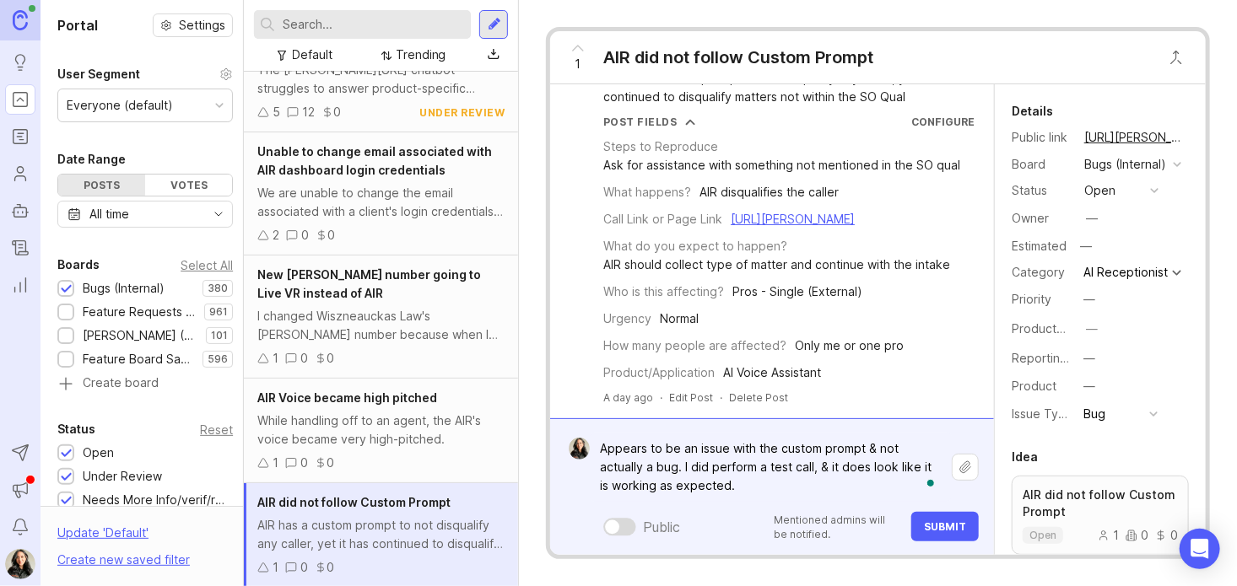
type textarea "Appears to be an issue with the custom prompt & not actually a bug. I did perfo…"
drag, startPoint x: 807, startPoint y: 159, endPoint x: 770, endPoint y: 207, distance: 60.7
click at [770, 207] on div "Steps to Reproduce Ask for assistance with something not mentioned in the SO qu…" at bounding box center [788, 255] width 371 height 253
click at [975, 62] on div "1 AIR did not follow Custom Prompt" at bounding box center [877, 57] width 655 height 53
